Goal: Task Accomplishment & Management: Use online tool/utility

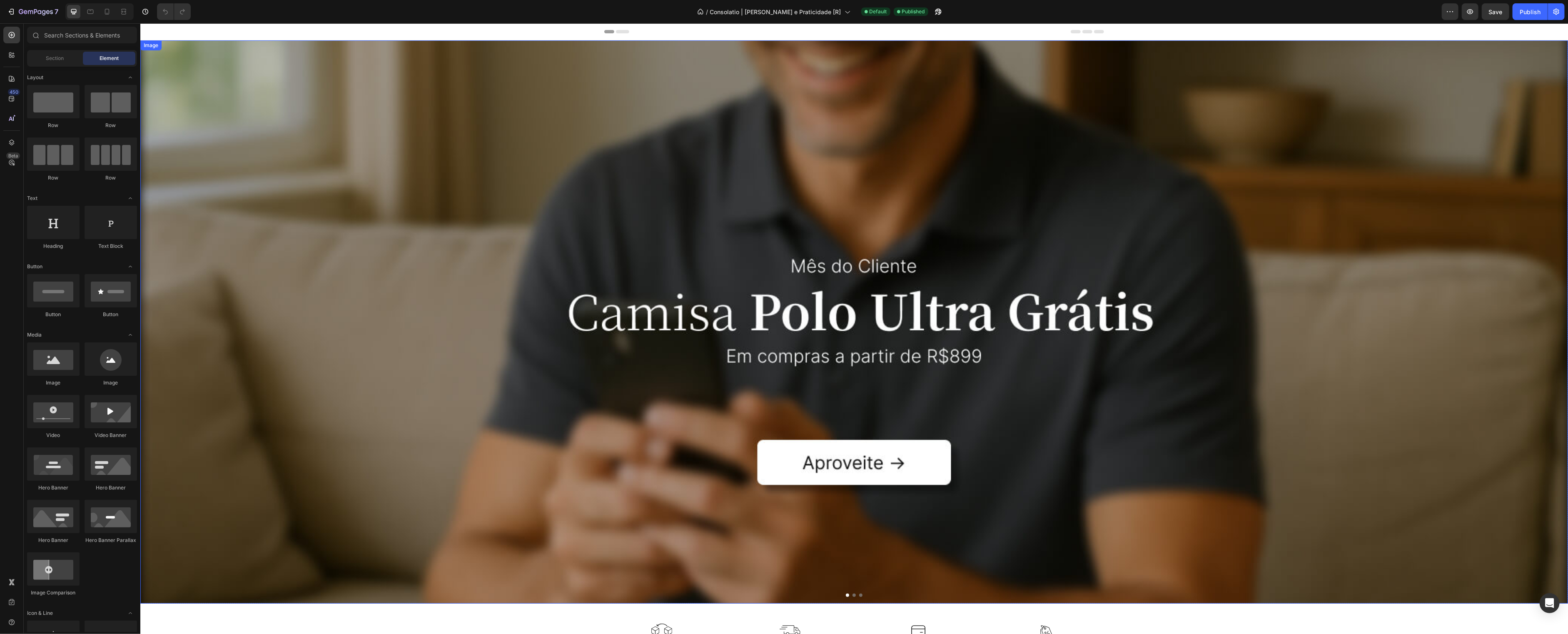
click at [659, 303] on img at bounding box center [854, 322] width 1428 height 563
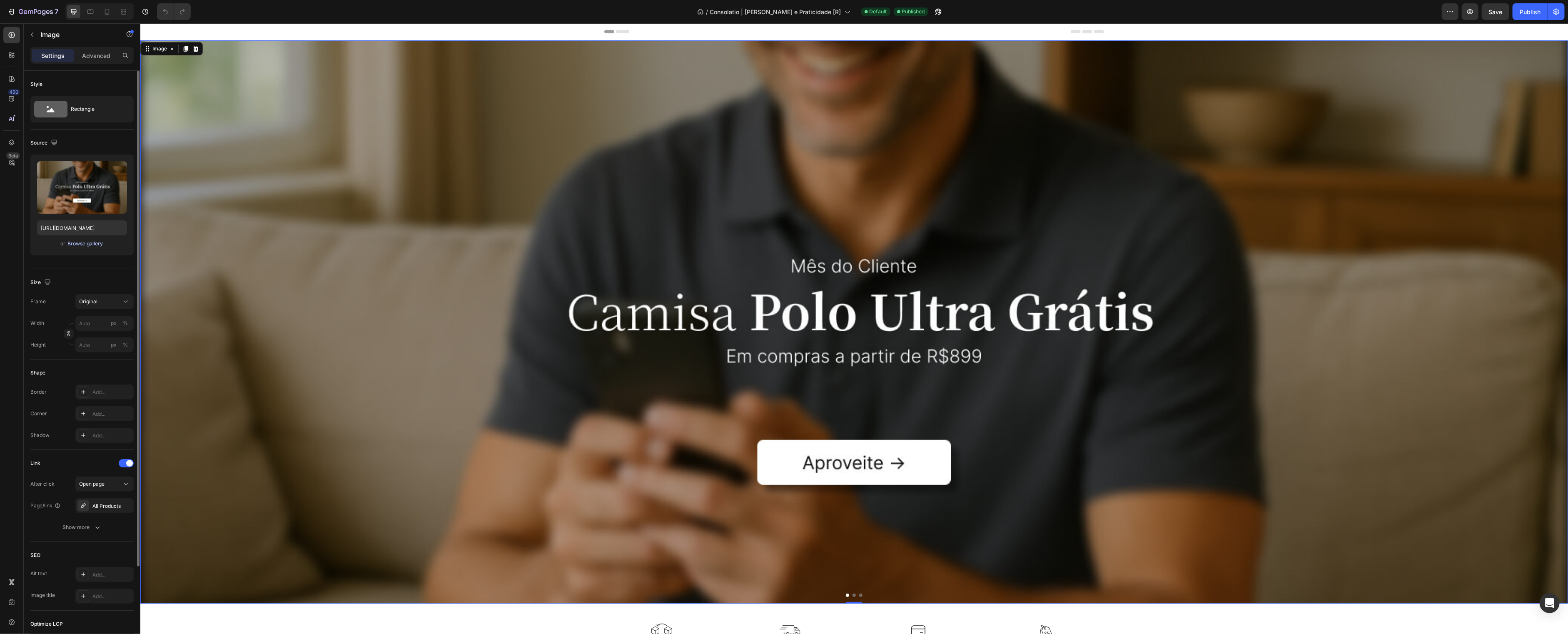
click at [88, 246] on div "Browse gallery" at bounding box center [86, 244] width 36 height 8
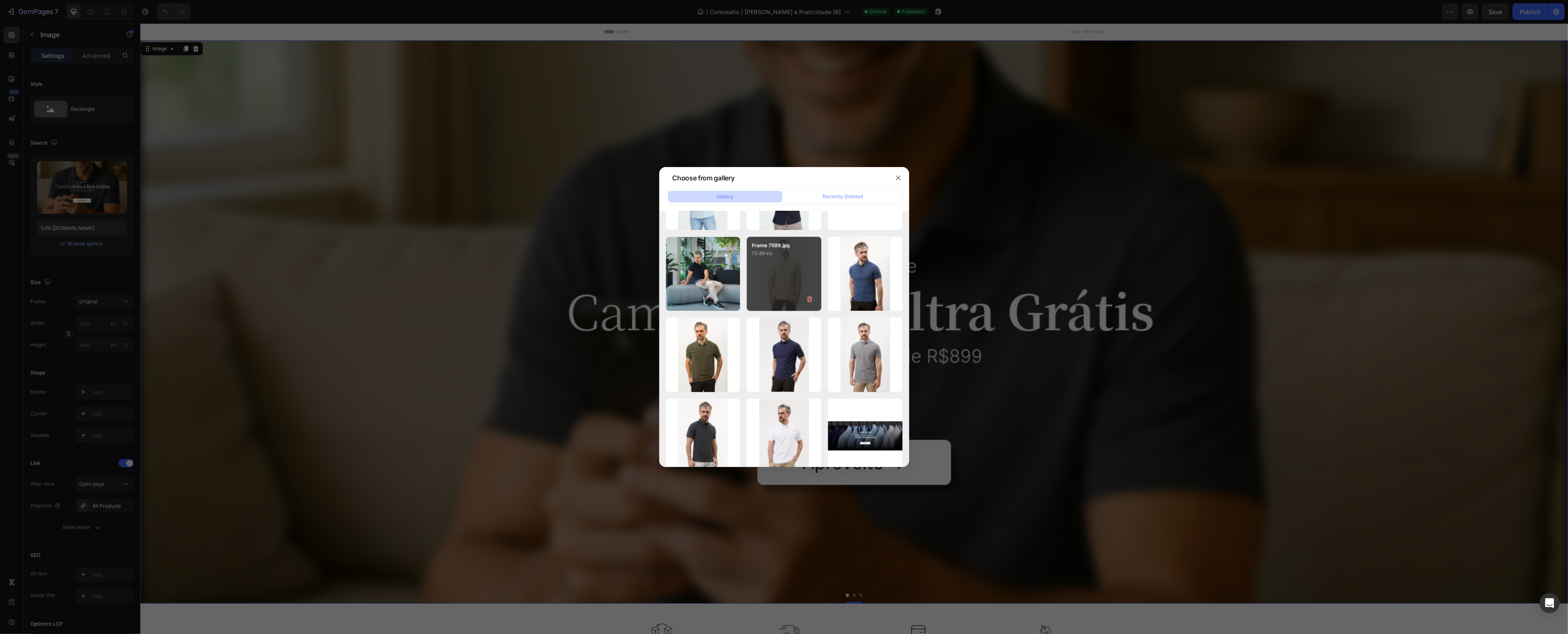
scroll to position [2678, 0]
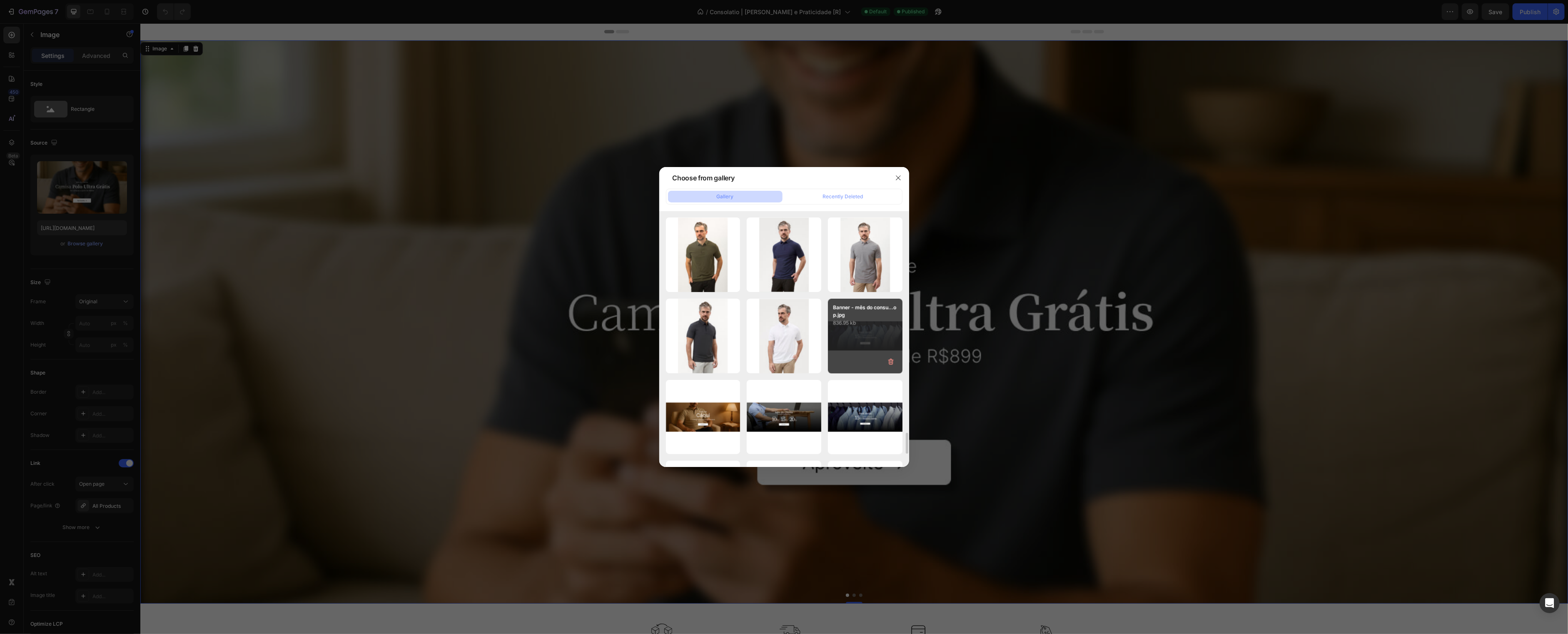
click at [853, 320] on p "836.95 kb" at bounding box center [865, 322] width 64 height 8
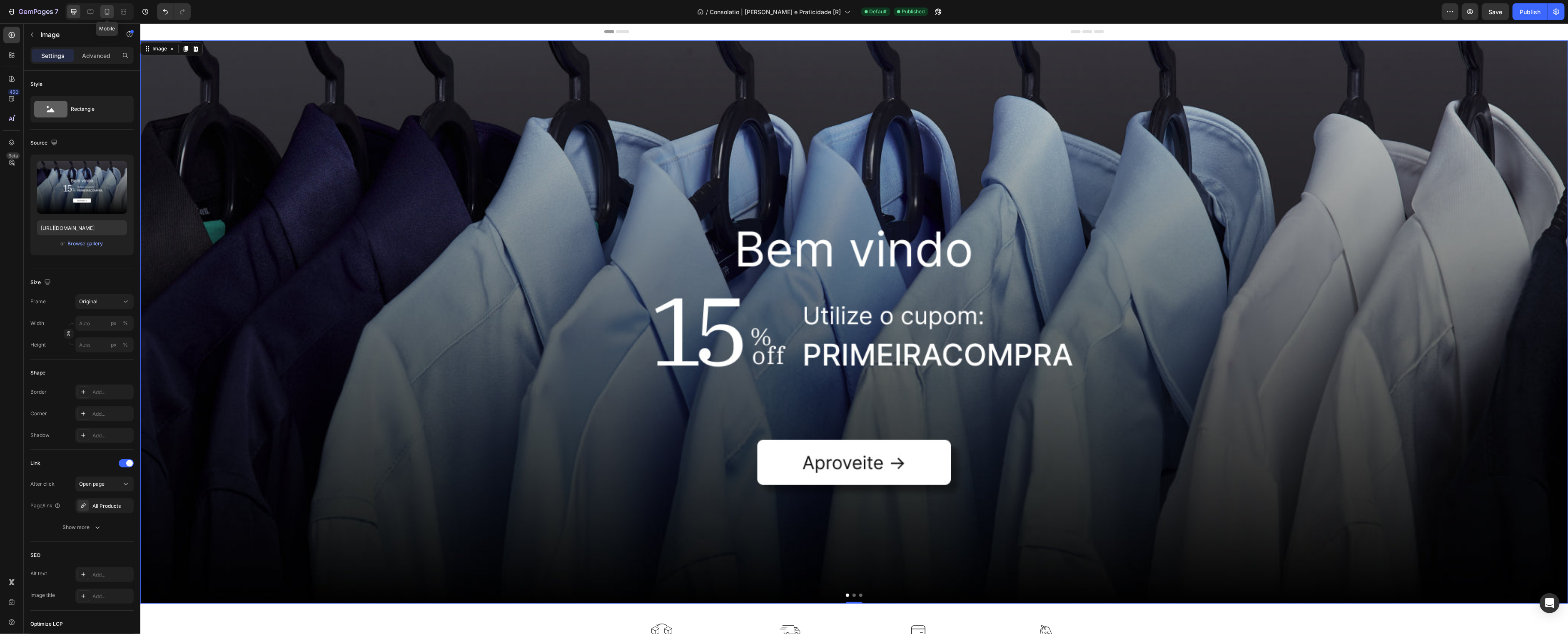
click at [105, 11] on icon at bounding box center [107, 12] width 5 height 6
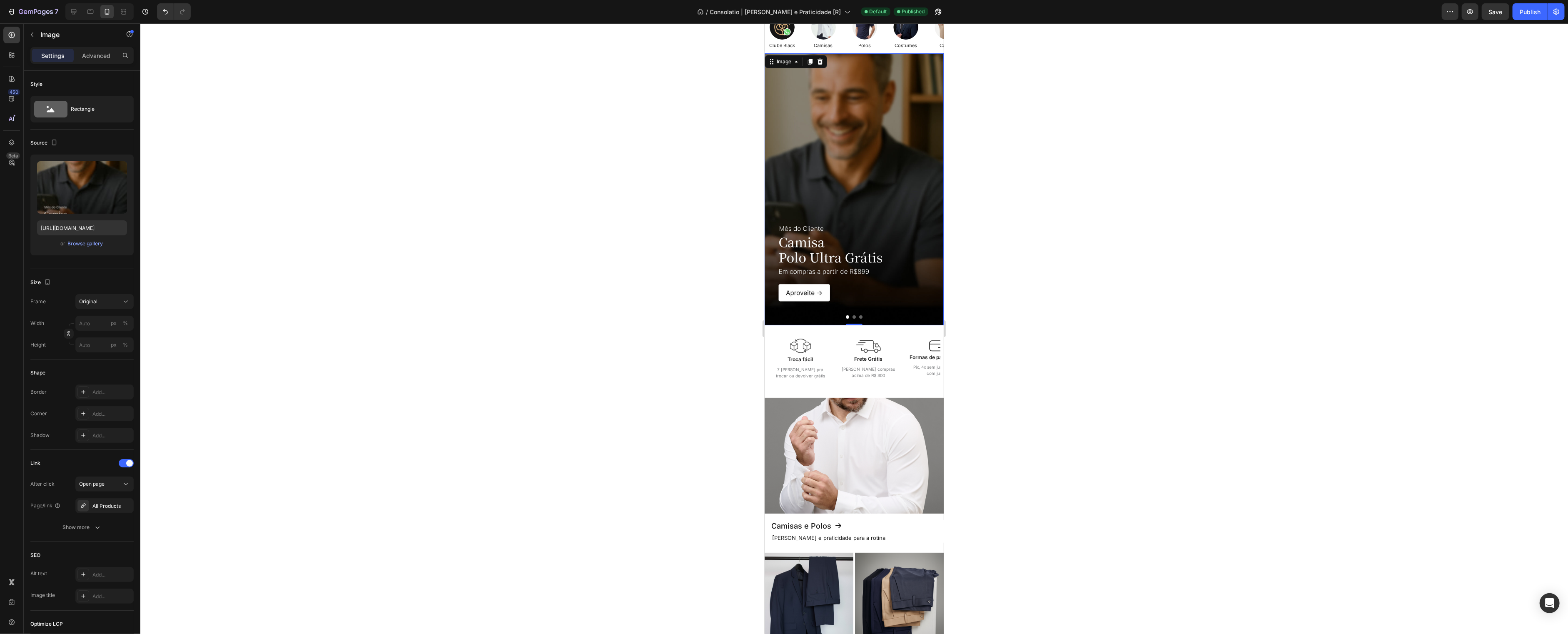
scroll to position [30, 0]
click at [839, 125] on img at bounding box center [853, 189] width 179 height 272
click at [81, 245] on div "Browse gallery" at bounding box center [86, 244] width 36 height 8
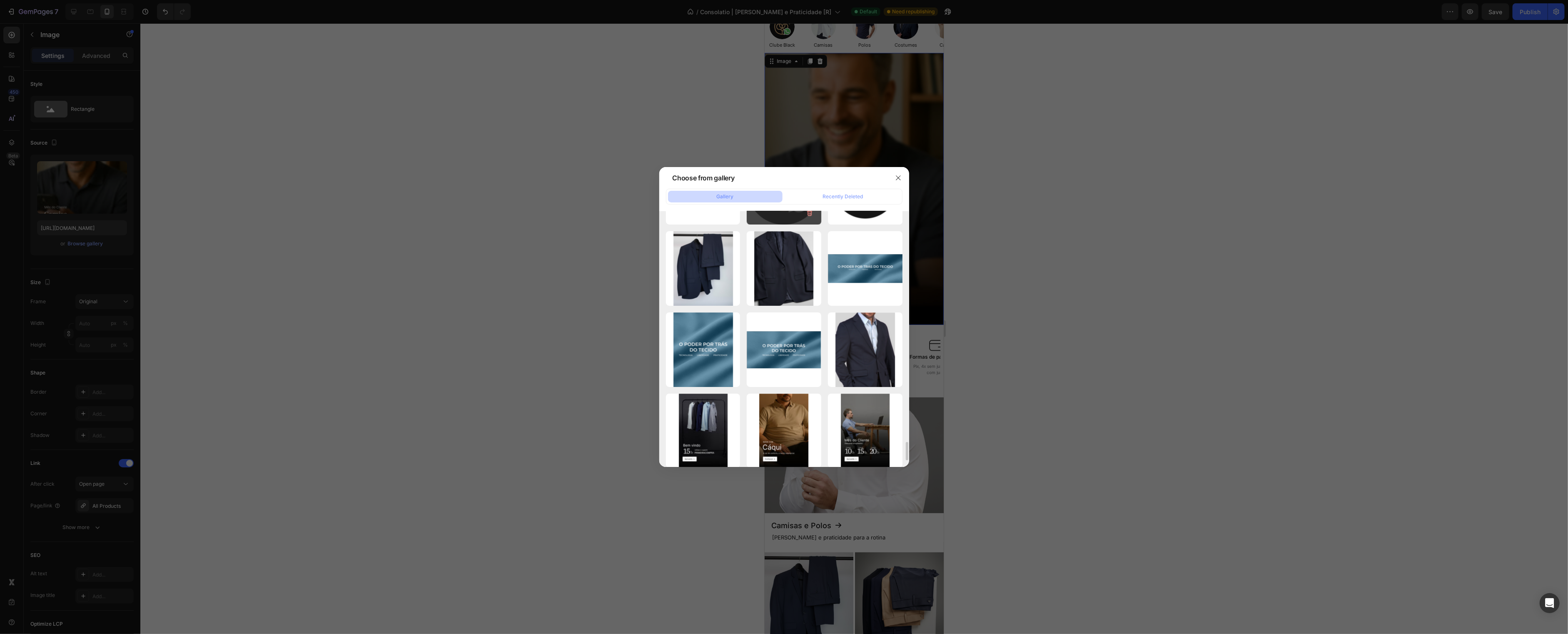
scroll to position [3201, 0]
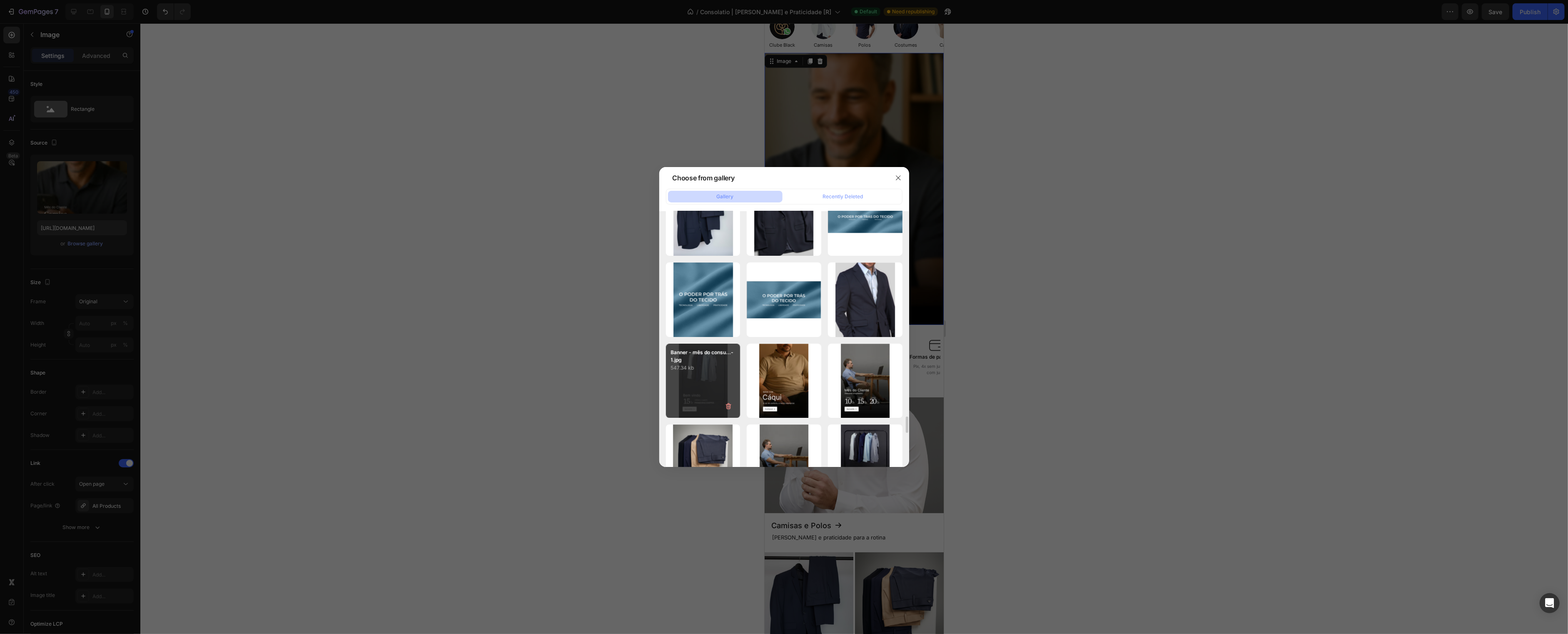
click at [710, 363] on p "Banner - mês do consu...-1.jpg" at bounding box center [703, 356] width 64 height 15
type input "[URL][DOMAIN_NAME]"
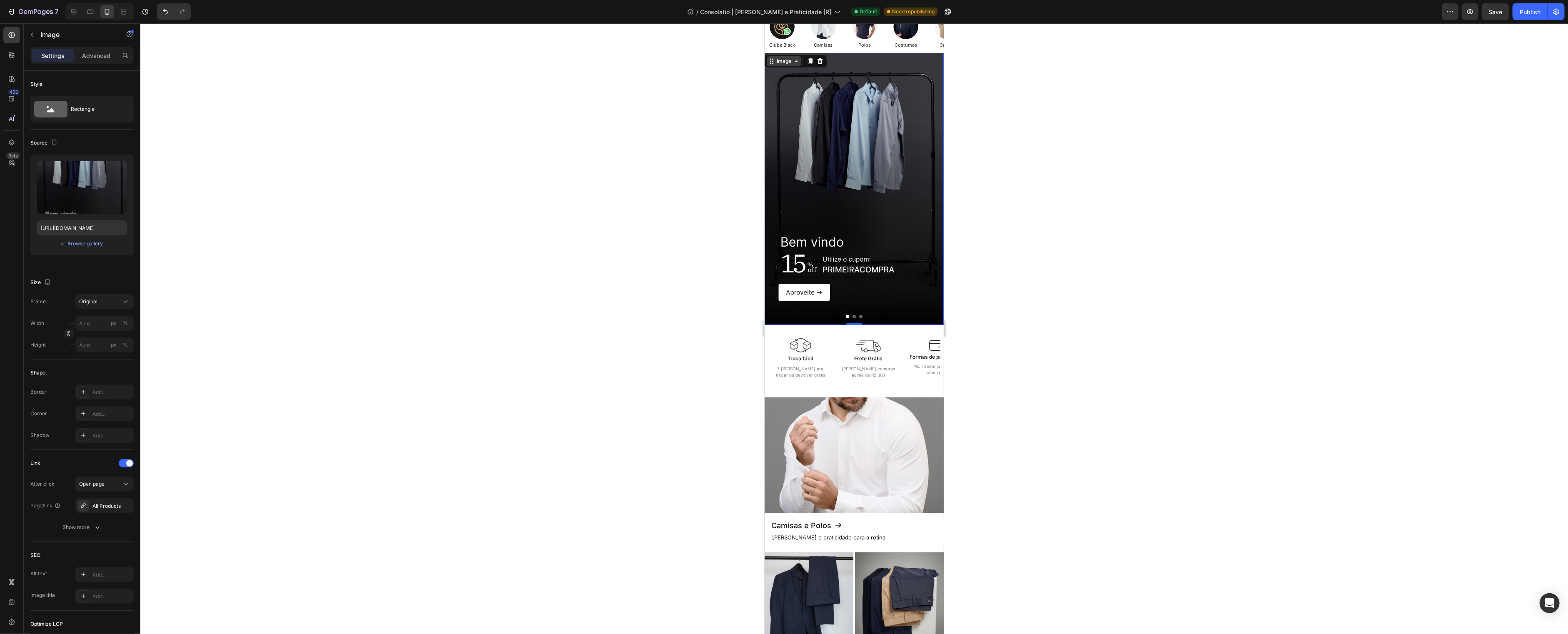
click at [785, 60] on div "Image" at bounding box center [784, 61] width 18 height 8
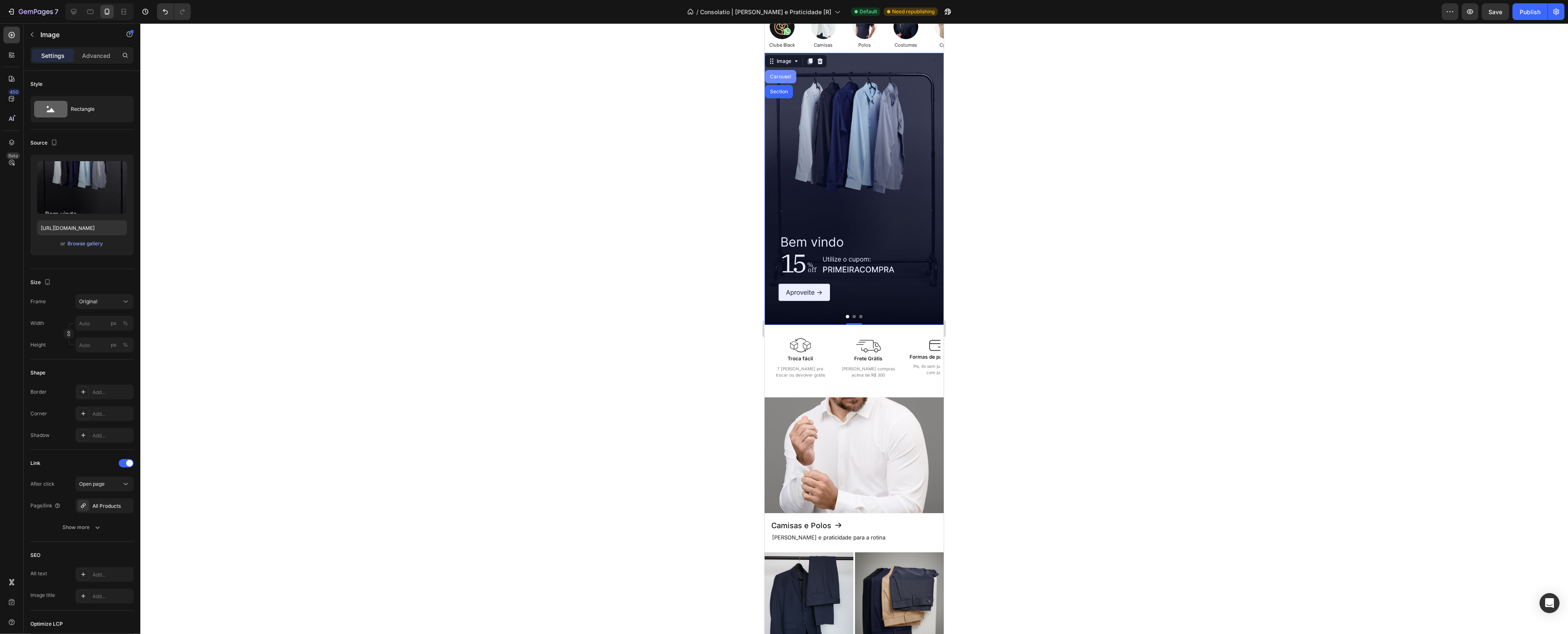
click at [784, 80] on div "Carousel" at bounding box center [780, 77] width 31 height 14
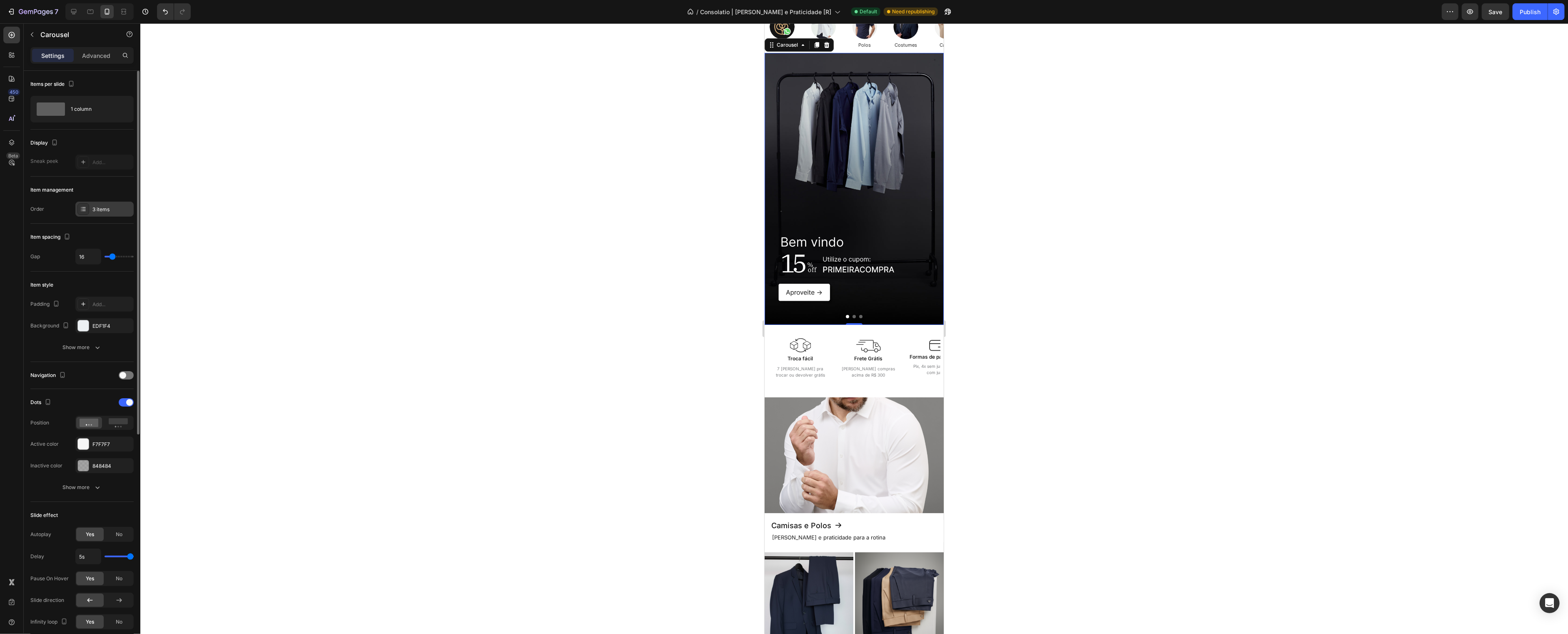
click at [95, 211] on div "3 items" at bounding box center [112, 209] width 39 height 8
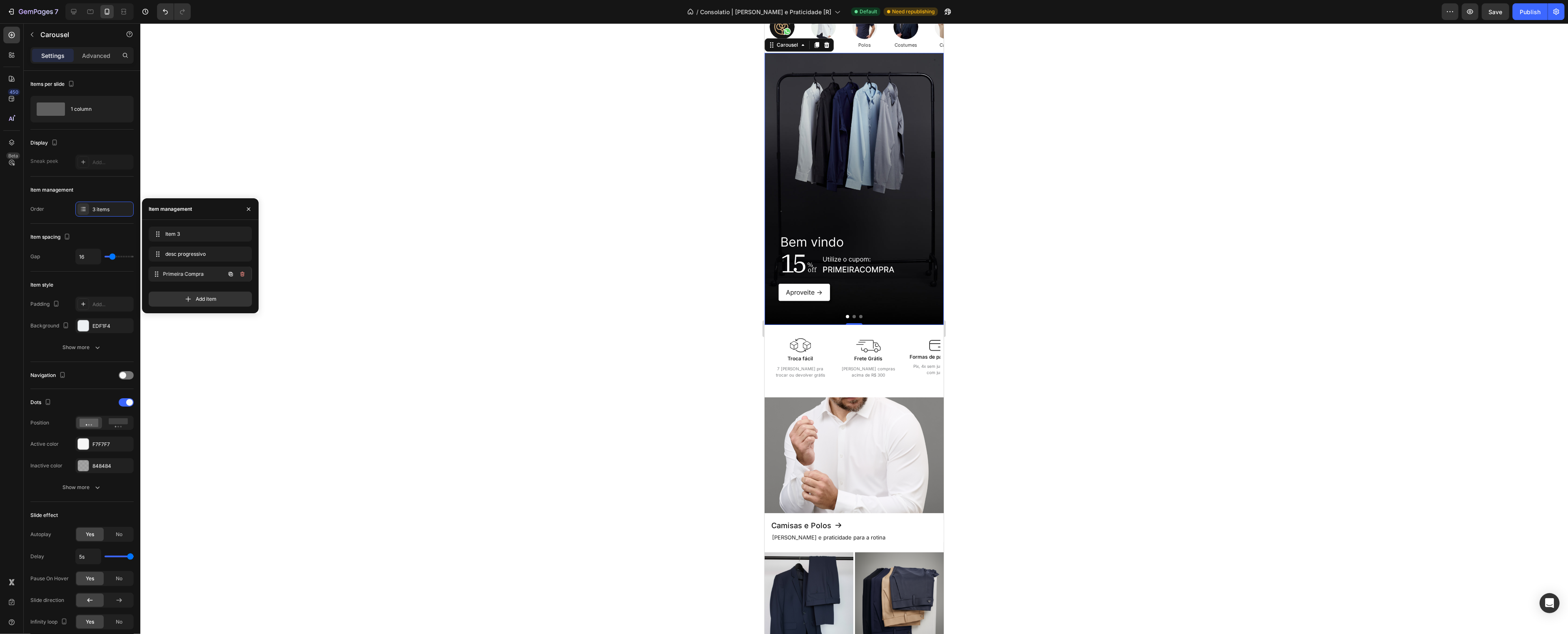
drag, startPoint x: 172, startPoint y: 234, endPoint x: 171, endPoint y: 274, distance: 40.0
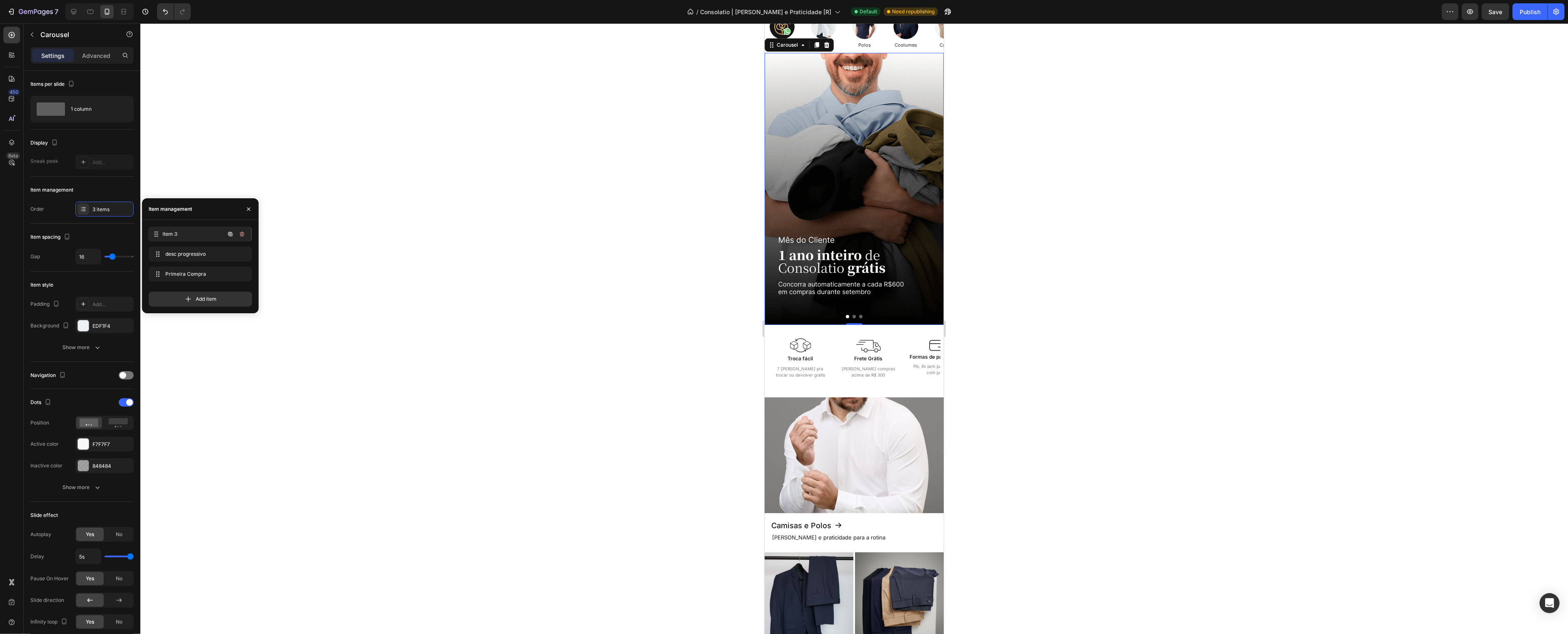
click at [212, 230] on div "Item 3 Item 3" at bounding box center [189, 234] width 74 height 11
click at [189, 251] on span "desc progressivo" at bounding box center [194, 254] width 61 height 8
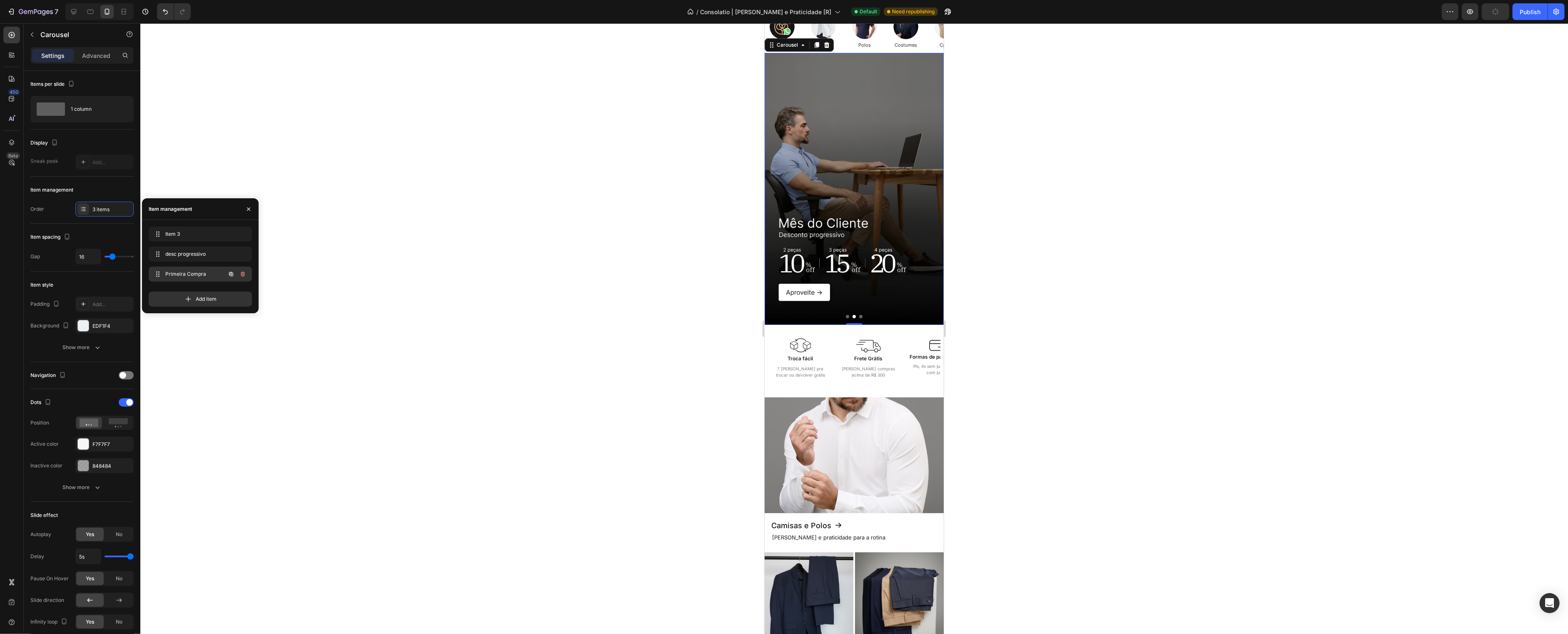
click at [189, 278] on span "Primeira Compra" at bounding box center [189, 275] width 47 height 8
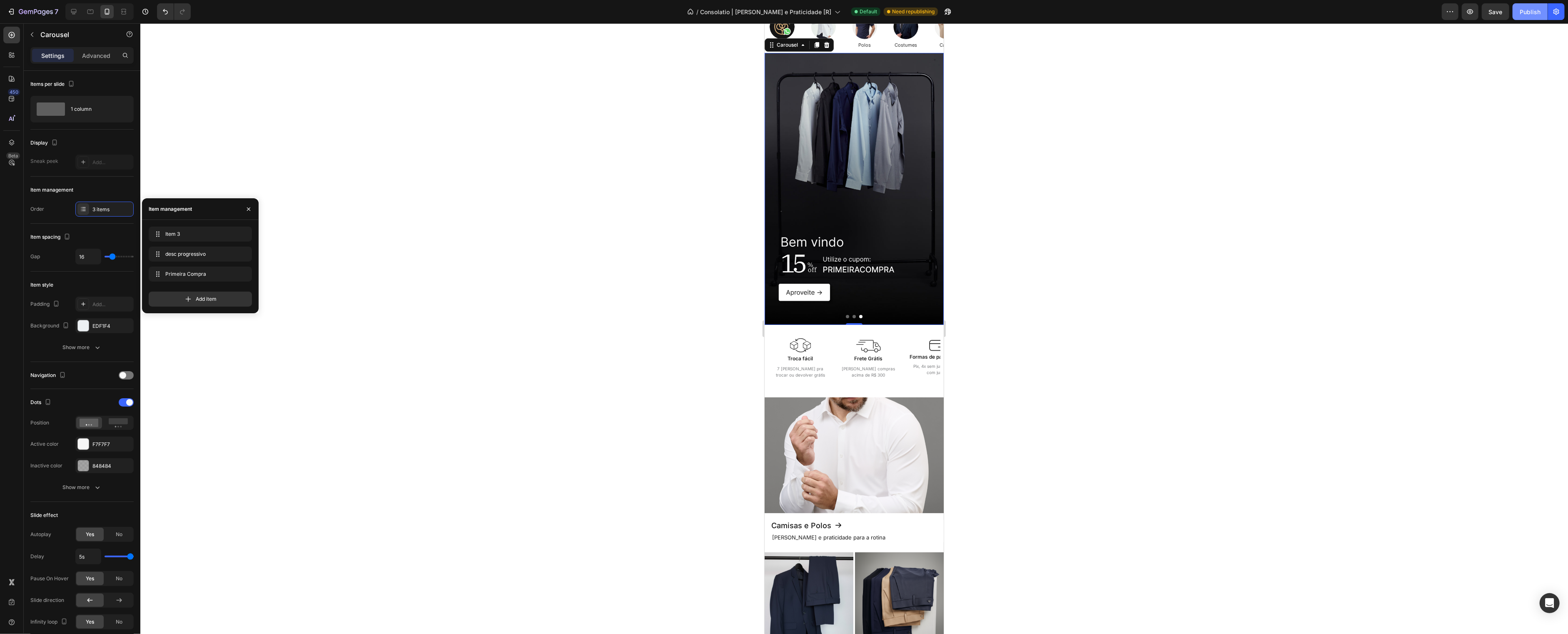
click at [1532, 15] on div "Publish" at bounding box center [1529, 12] width 20 height 9
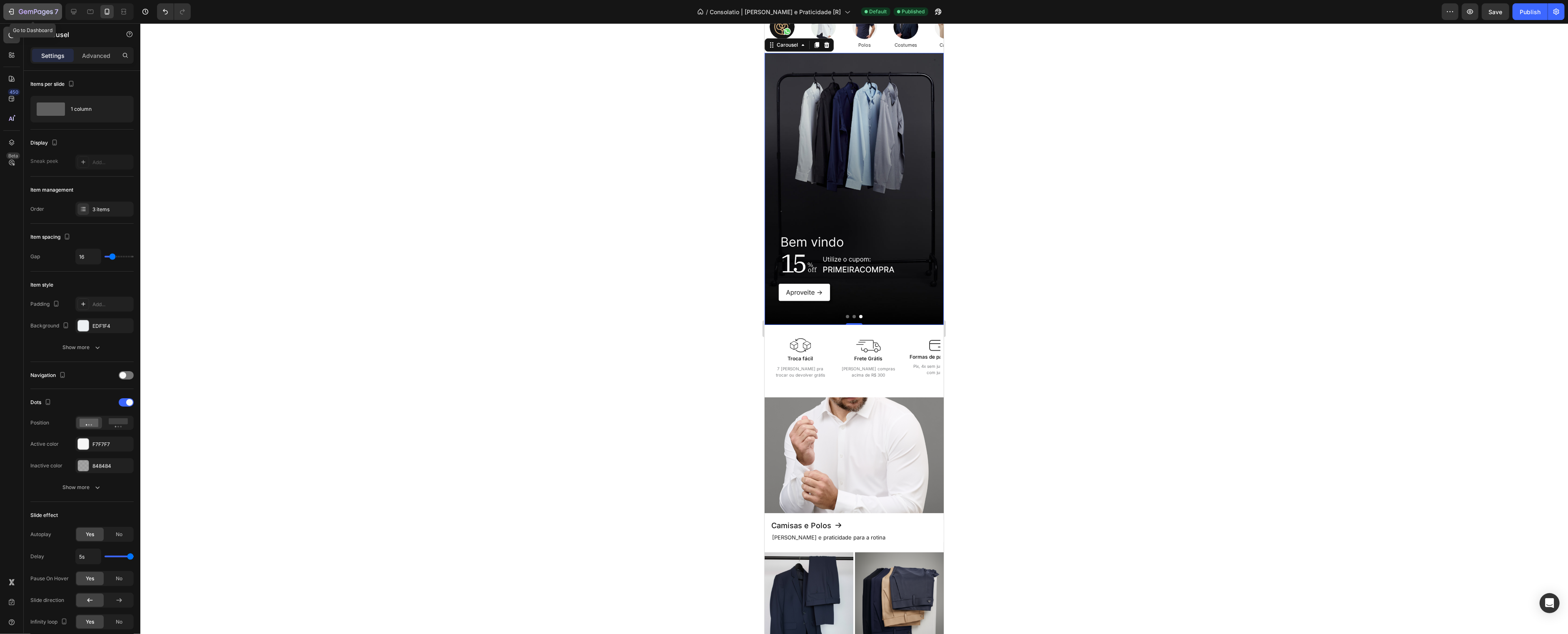
click at [37, 12] on icon "button" at bounding box center [36, 12] width 34 height 7
